Goal: Transaction & Acquisition: Purchase product/service

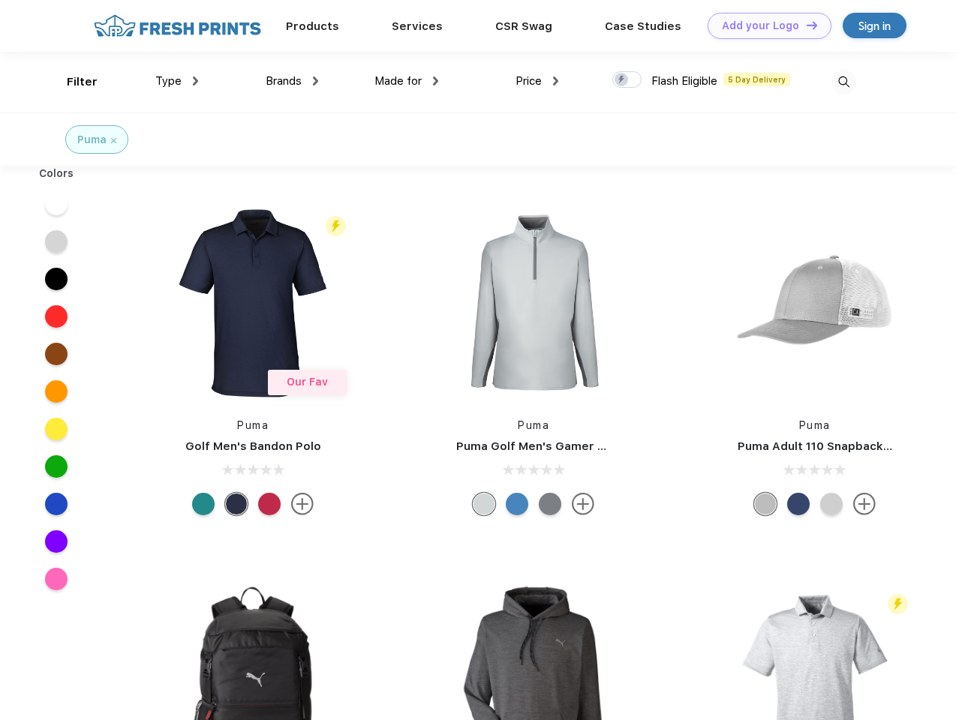
scroll to position [1, 0]
click at [764, 26] on link "Add your Logo Design Tool" at bounding box center [769, 26] width 124 height 26
click at [0, 0] on div "Design Tool" at bounding box center [0, 0] width 0 height 0
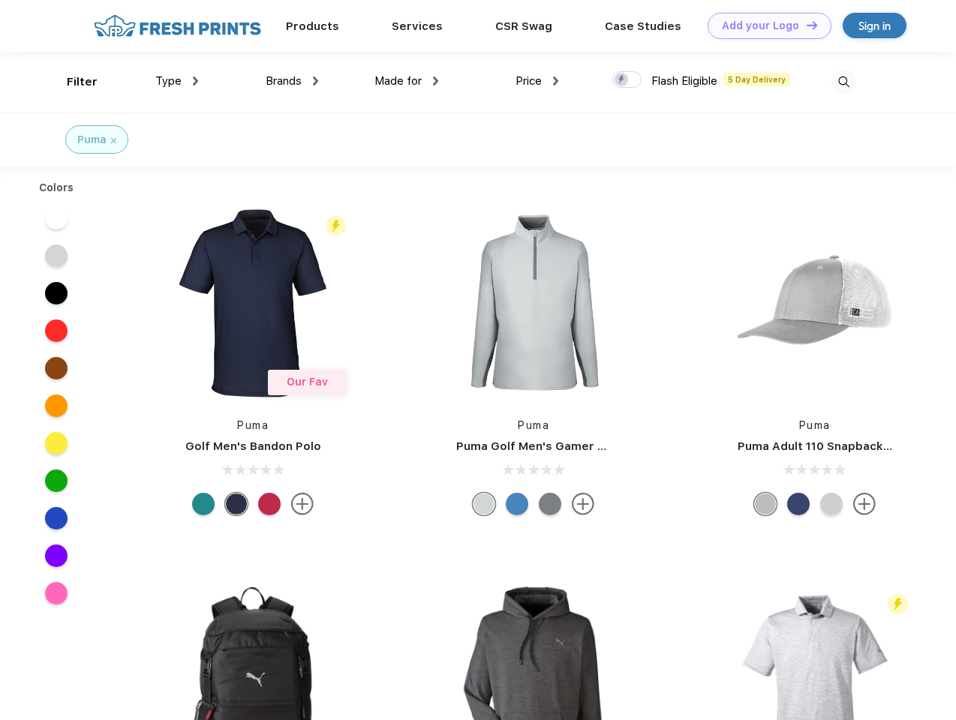
click at [805, 25] on link "Add your Logo Design Tool" at bounding box center [769, 26] width 124 height 26
click at [72, 82] on div "Filter" at bounding box center [82, 82] width 31 height 17
click at [177, 81] on span "Type" at bounding box center [168, 81] width 26 height 14
click at [292, 81] on span "Brands" at bounding box center [284, 81] width 36 height 14
click at [407, 81] on span "Made for" at bounding box center [397, 81] width 47 height 14
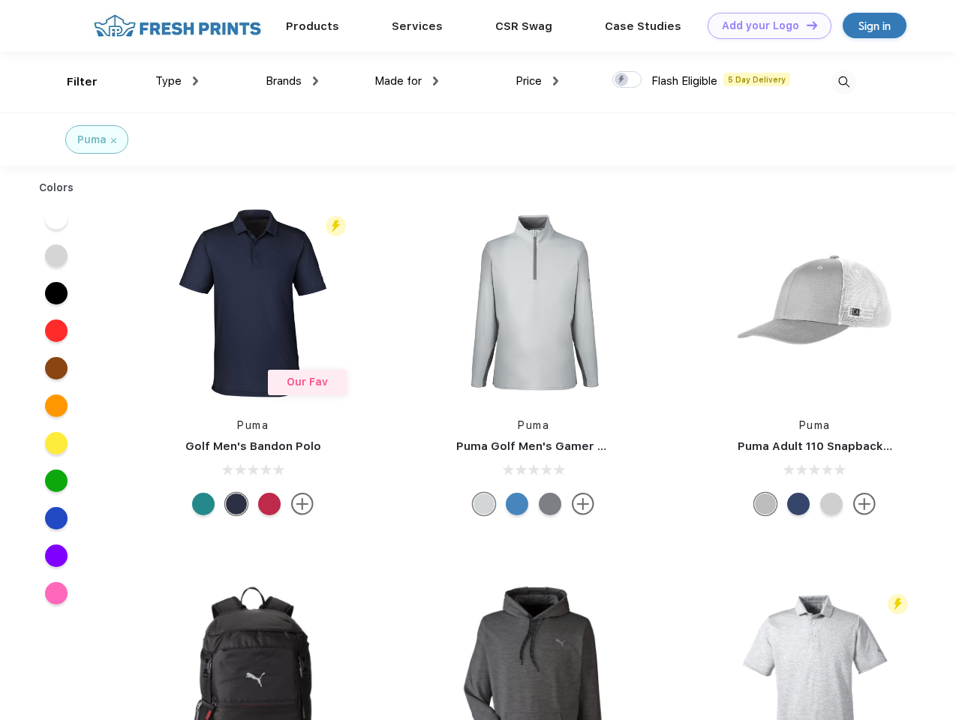
click at [537, 81] on span "Price" at bounding box center [528, 81] width 26 height 14
click at [627, 80] on div at bounding box center [626, 79] width 29 height 17
click at [622, 80] on input "checkbox" at bounding box center [617, 76] width 10 height 10
click at [843, 82] on img at bounding box center [843, 82] width 25 height 25
